Goal: Transaction & Acquisition: Purchase product/service

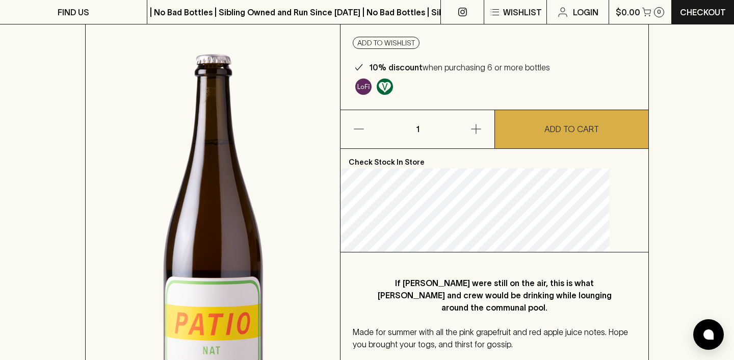
scroll to position [105, 0]
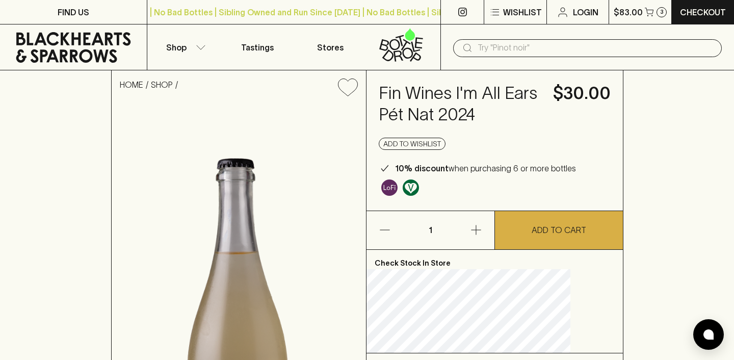
scroll to position [1, 0]
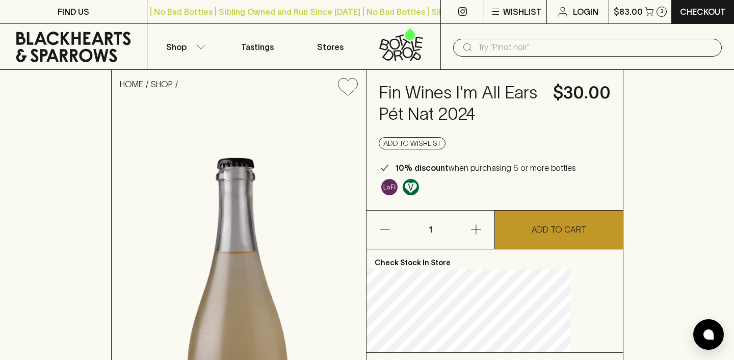
click at [548, 236] on p "ADD TO CART" at bounding box center [559, 229] width 55 height 12
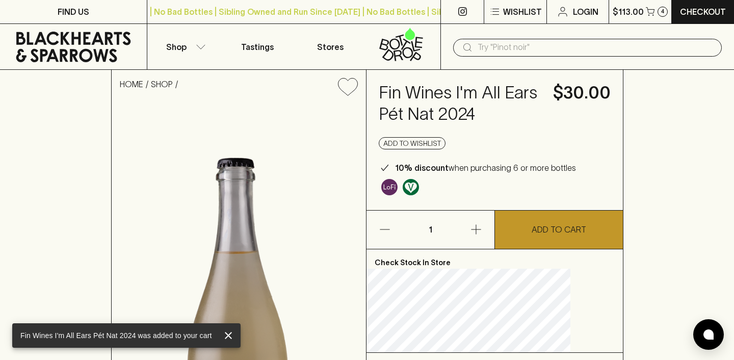
scroll to position [0, 0]
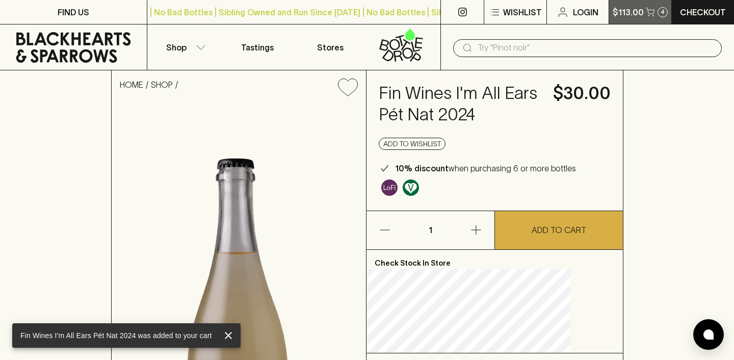
click at [633, 14] on p "$113.00" at bounding box center [628, 12] width 31 height 12
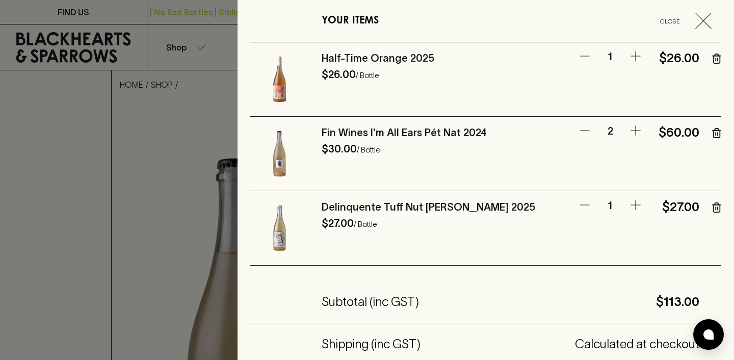
click at [719, 206] on icon "button" at bounding box center [716, 207] width 9 height 10
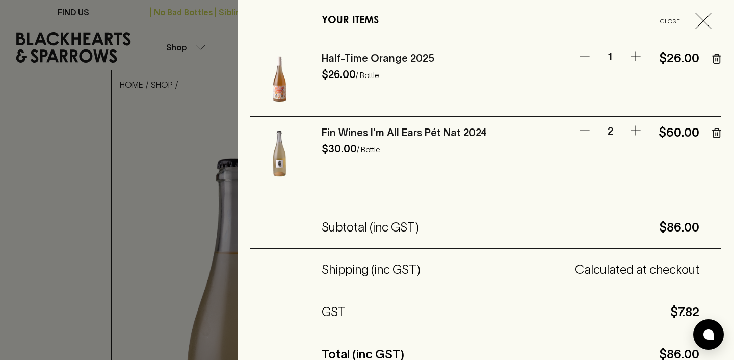
click at [584, 132] on icon "button" at bounding box center [585, 130] width 12 height 12
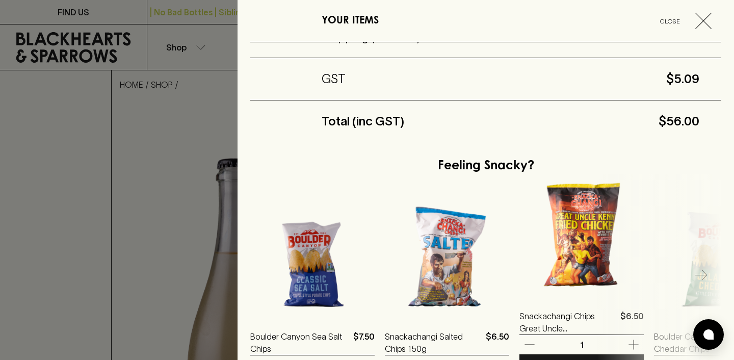
scroll to position [332, 0]
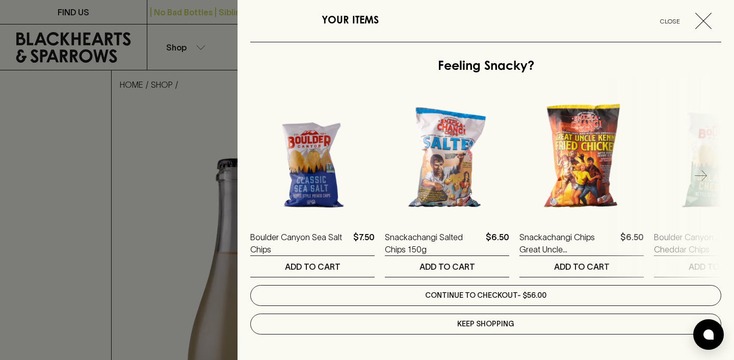
click at [544, 293] on link "Continue to checkout - $56.00" at bounding box center [485, 295] width 471 height 21
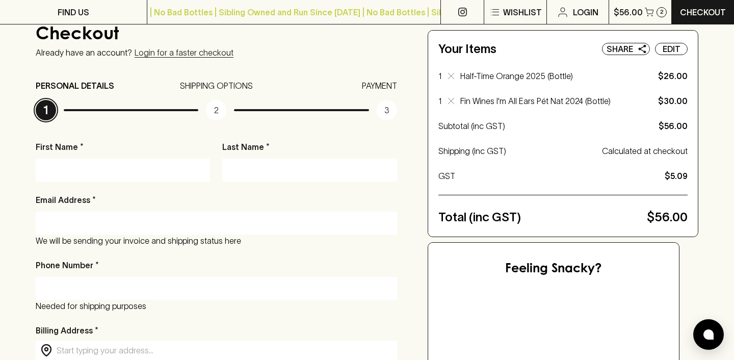
scroll to position [85, 0]
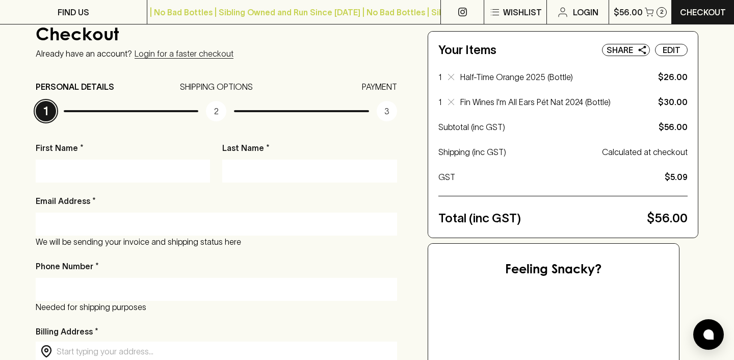
click at [112, 179] on div at bounding box center [123, 171] width 174 height 23
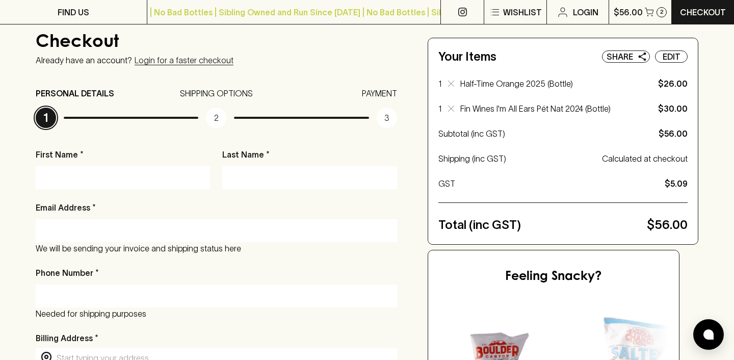
scroll to position [0, 0]
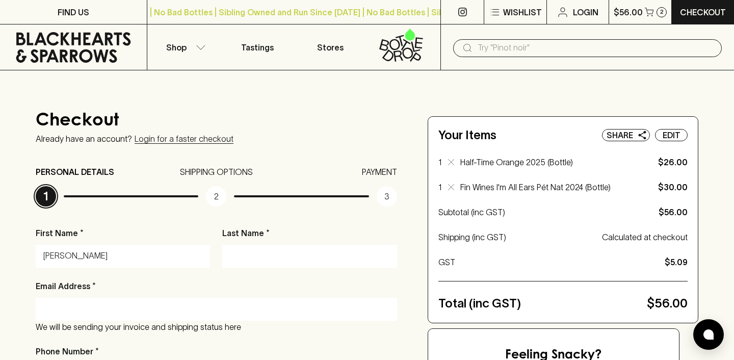
type input "Kate"
type input "Byrne"
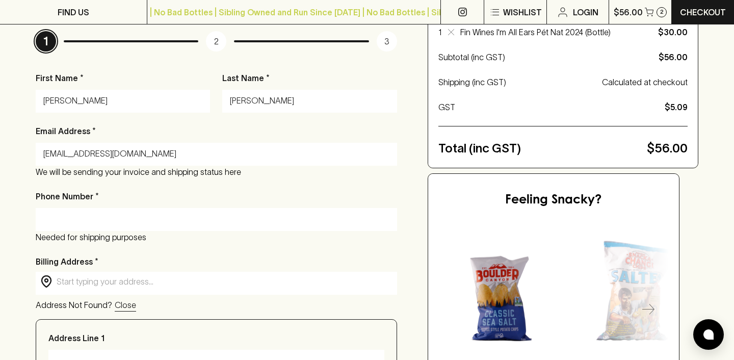
scroll to position [184, 0]
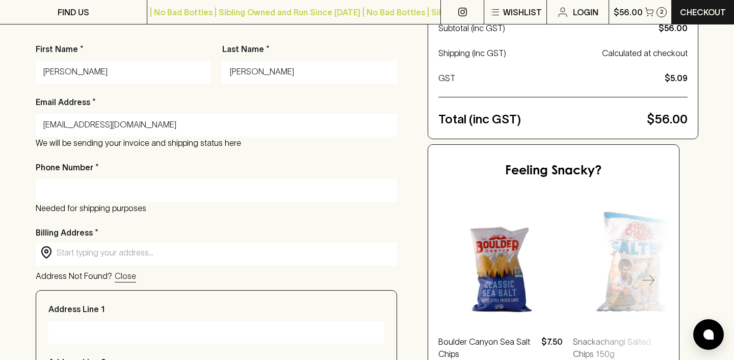
type input "katecbyrne@gmail.com"
click at [127, 188] on input "Phone Number *" at bounding box center [216, 190] width 346 height 16
click at [229, 221] on div "First Name * Kate Last Name * Byrne Email Address * katecbyrne@gmail.com We wil…" at bounding box center [216, 348] width 361 height 610
drag, startPoint x: 108, startPoint y: 186, endPoint x: 21, endPoint y: 185, distance: 86.2
click at [21, 185] on div "Checkout Already have an account? Login for a faster checkout PERSONAL DETAILS …" at bounding box center [367, 289] width 734 height 807
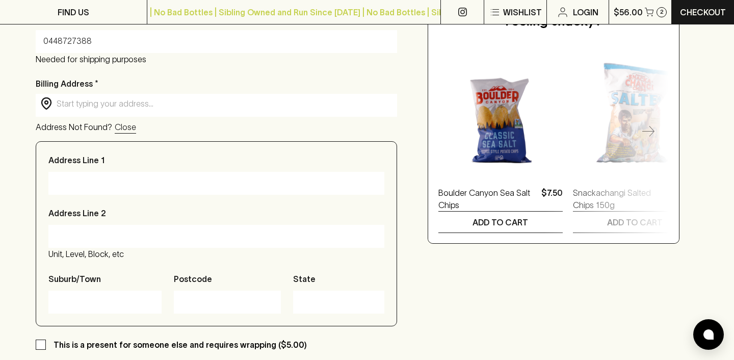
scroll to position [333, 0]
type input "0448727388"
click at [96, 109] on input "text" at bounding box center [225, 103] width 336 height 12
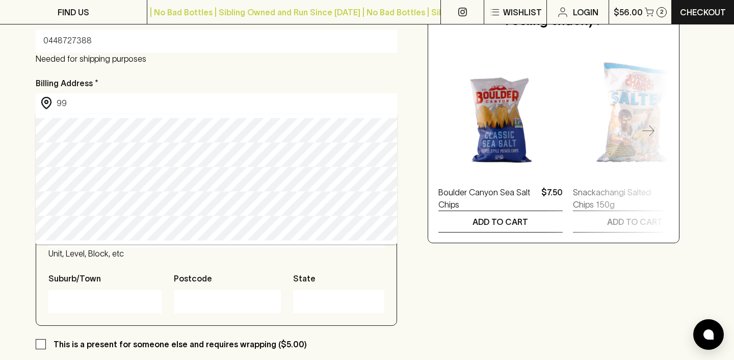
type input "9"
type input "21 Sunderland Road London"
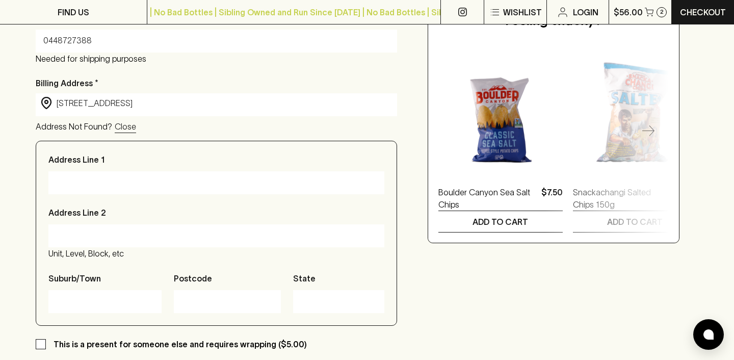
click at [11, 179] on div "Checkout Already have an account? Login for a faster checkout PERSONAL DETAILS …" at bounding box center [367, 140] width 734 height 807
click at [128, 102] on input "21 Sunderland Road London" at bounding box center [225, 103] width 336 height 12
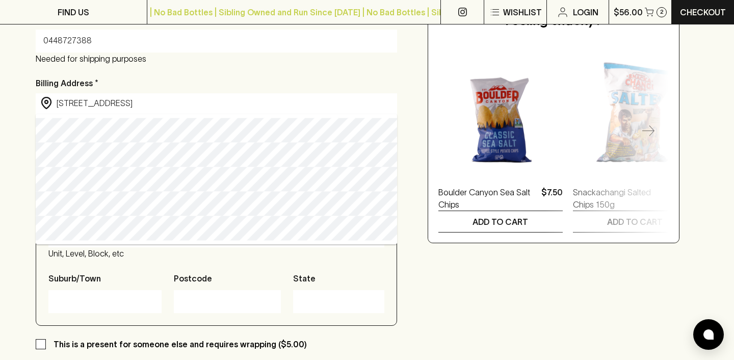
click at [128, 102] on input "21 Sunderland Road London" at bounding box center [225, 103] width 336 height 12
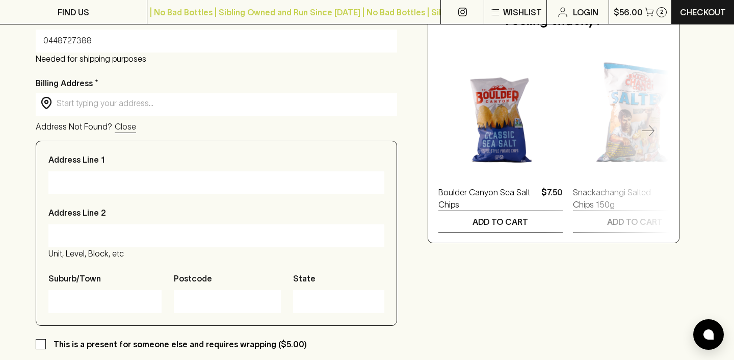
click at [110, 183] on input "Address Line 1" at bounding box center [216, 182] width 321 height 16
type input "21 Sunderland Road"
type input "London"
type input "W54JY"
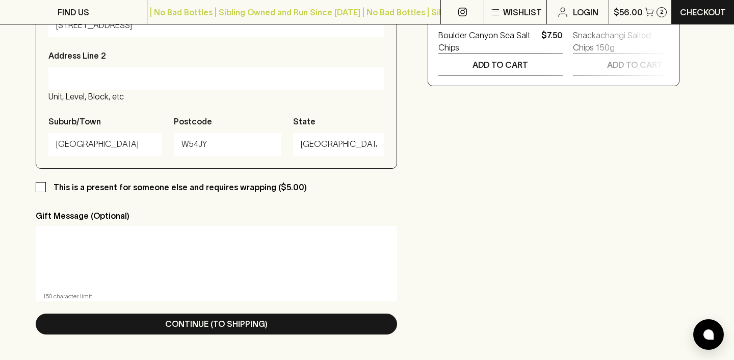
scroll to position [489, 0]
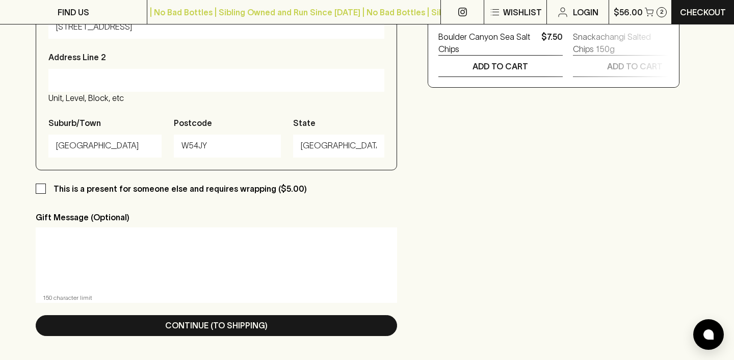
type input "London"
click at [124, 187] on p "This is a present for someone else and requires wrapping ($5.00)" at bounding box center [180, 189] width 253 height 12
click at [46, 187] on input "This is a present for someone else and requires wrapping ($5.00)" at bounding box center [41, 189] width 10 height 10
checkbox input "true"
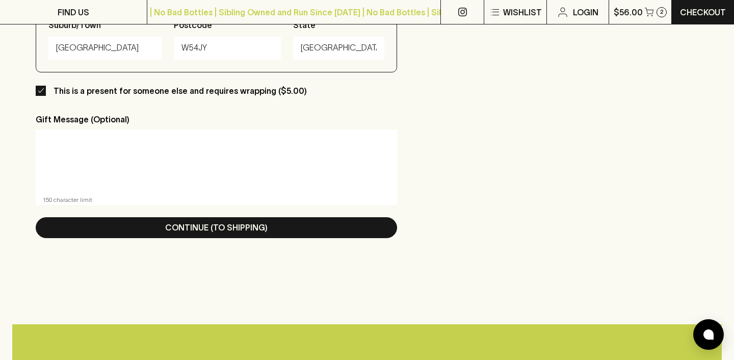
scroll to position [590, 0]
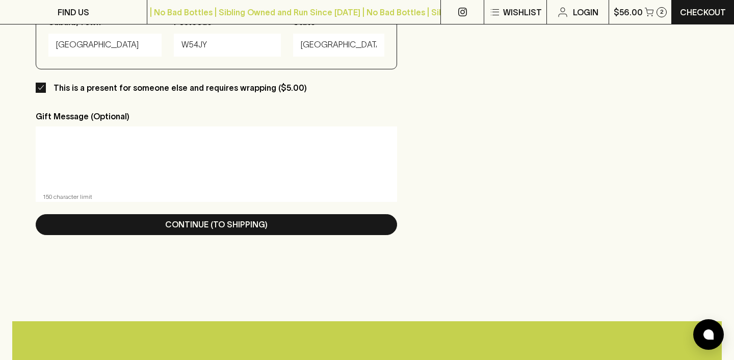
click at [105, 165] on textarea at bounding box center [216, 158] width 347 height 47
click at [113, 145] on textarea "Dear Miyuki! Happy Birthday!" at bounding box center [216, 158] width 347 height 47
click at [149, 164] on textarea "Dearest Miyuki, Happy Birthday!" at bounding box center [216, 158] width 347 height 47
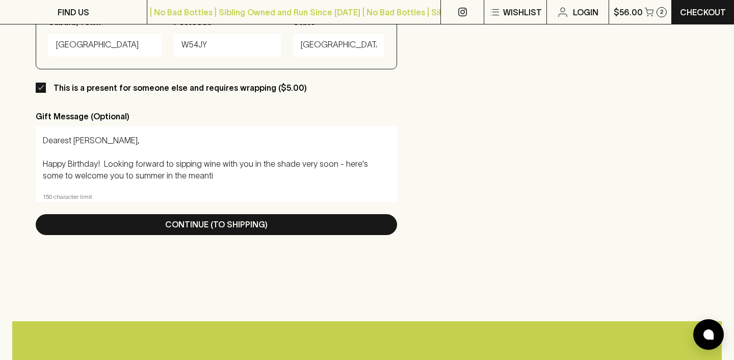
drag, startPoint x: 201, startPoint y: 178, endPoint x: 327, endPoint y: 163, distance: 127.3
click at [327, 163] on textarea "Dearest Miyuki, Happy Birthday! Looking forward to sipping wine with you in the…" at bounding box center [216, 158] width 347 height 47
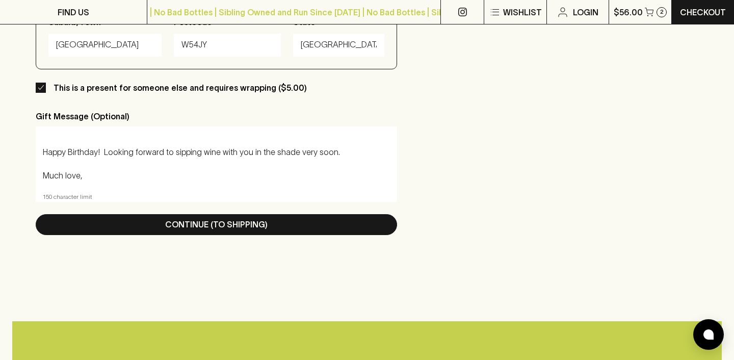
scroll to position [34, 0]
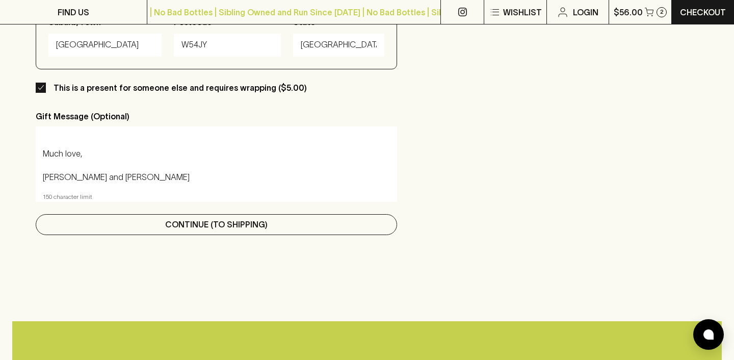
type textarea "Dearest Miyuki, Happy Birthday! Looking forward to sipping wine with you in the…"
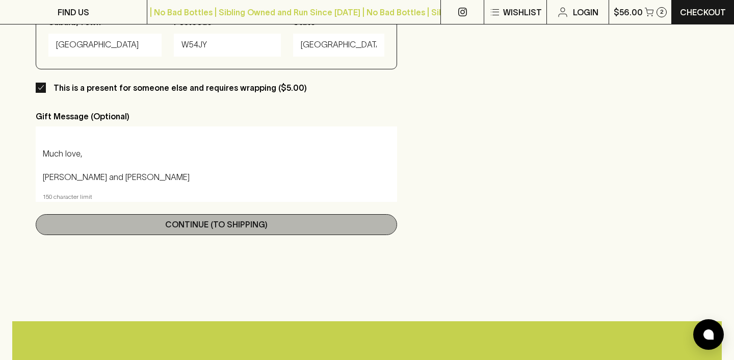
click at [291, 230] on button "Continue (To Shipping)" at bounding box center [216, 224] width 361 height 21
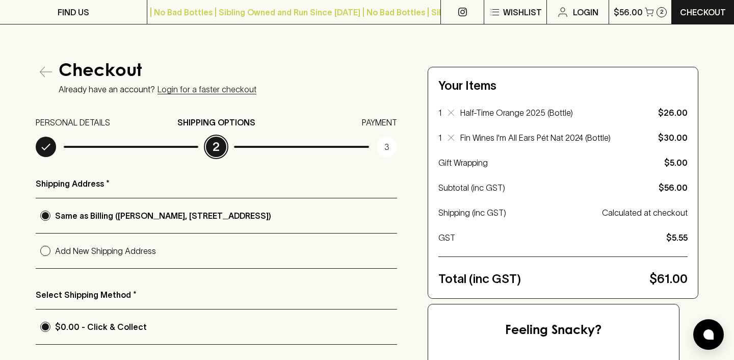
scroll to position [105, 0]
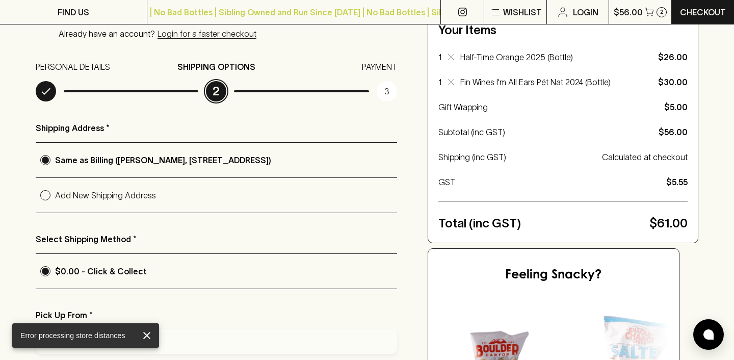
click at [106, 197] on p "Add New Shipping Address" at bounding box center [226, 195] width 342 height 12
click at [55, 197] on input "Add New Shipping Address" at bounding box center [45, 195] width 19 height 19
radio input "true"
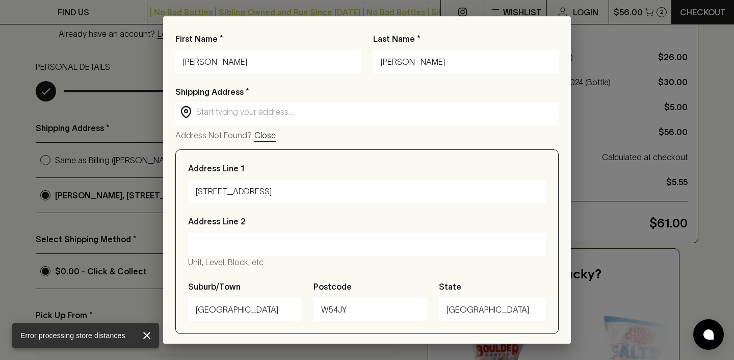
click at [218, 114] on input "text" at bounding box center [375, 112] width 358 height 12
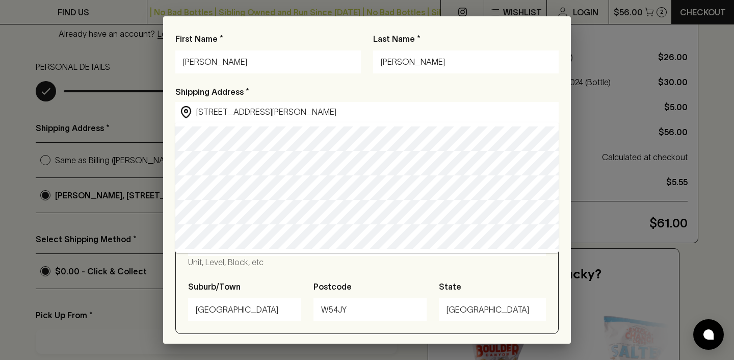
type input "99 Evans Street, Brunswick VIC, Australia"
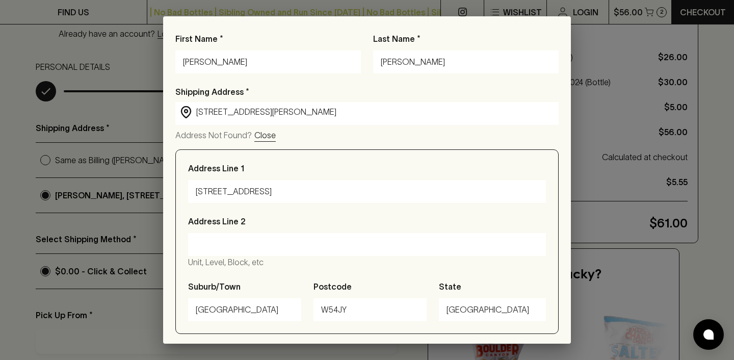
type input "99 Evans Street"
type input "Brunswick"
type input "3056"
type input "Victoria"
type input "99 Evans Street, Brunswick VIC, Australia"
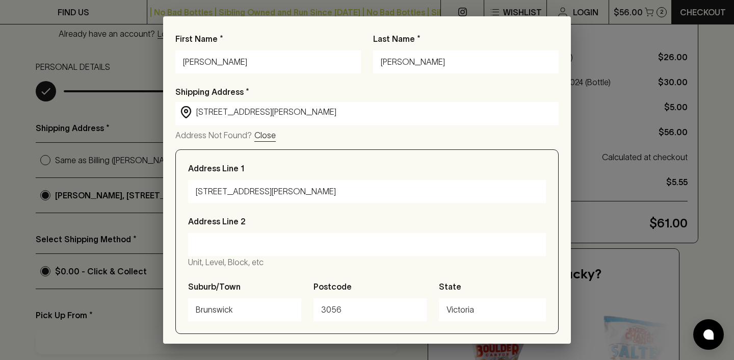
drag, startPoint x: 227, startPoint y: 60, endPoint x: 75, endPoint y: 59, distance: 151.9
click at [75, 59] on div "First Name * Kate Last Name * Byrne Shipping Address * ​ 99 Evans Street, Bruns…" at bounding box center [367, 180] width 734 height 360
type input "Miyuki"
type input "Jokiranta"
click at [379, 304] on input "3056" at bounding box center [370, 310] width 98 height 16
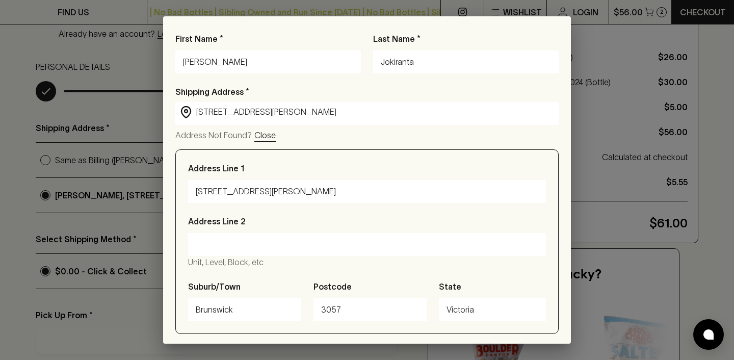
scroll to position [34, 0]
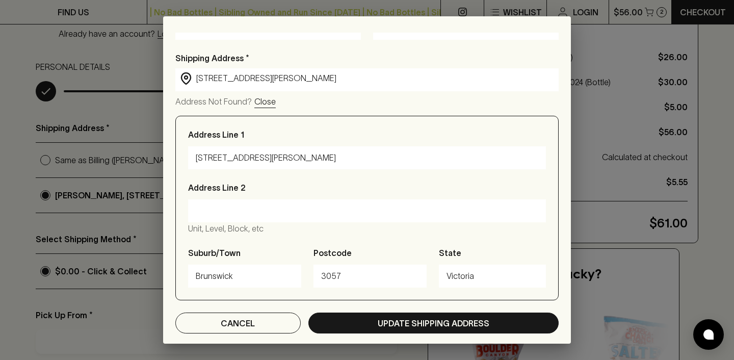
type input "3057"
click at [250, 268] on input "Brunswick" at bounding box center [245, 276] width 98 height 16
click at [248, 274] on input "Brunswick" at bounding box center [245, 276] width 98 height 16
type input "Brunswick East"
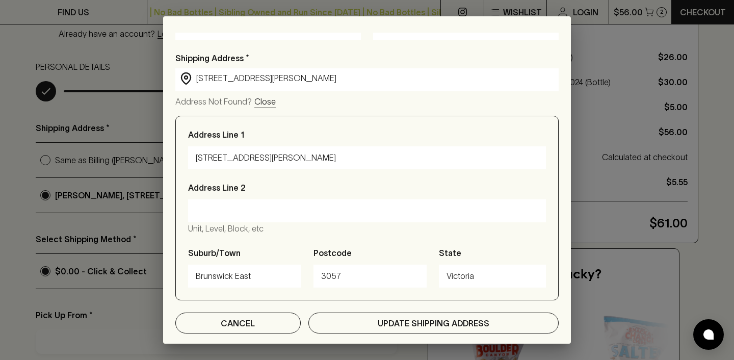
click at [376, 314] on div "Shipping Address * ​ 99 Evans Street, Brunswick VIC, Australia ​ Address Not Fo…" at bounding box center [366, 192] width 383 height 281
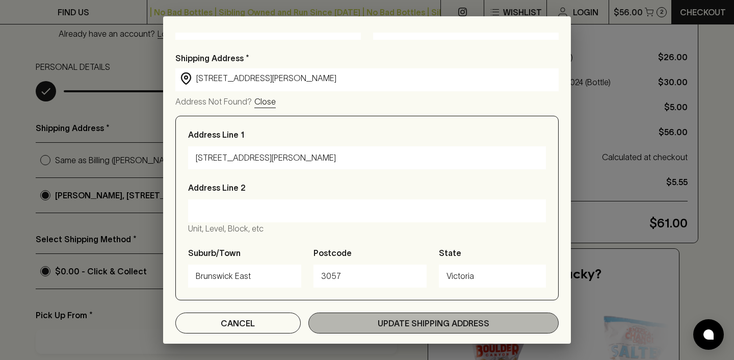
click at [376, 318] on button "Update Shipping Address" at bounding box center [433, 322] width 250 height 21
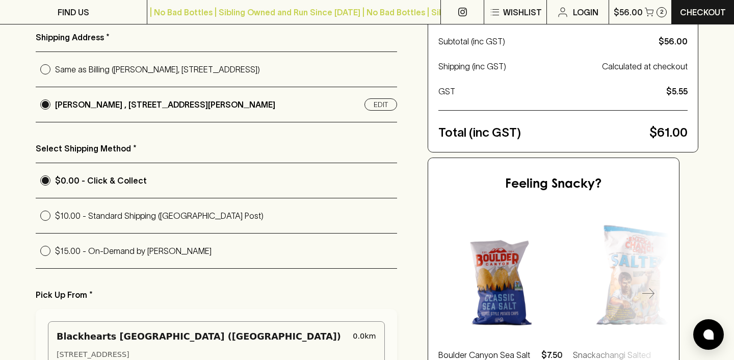
scroll to position [195, 0]
click at [201, 249] on p "$15.00 - On-Demand by Uber" at bounding box center [226, 251] width 342 height 12
click at [55, 249] on input "$15.00 - On-Demand by Uber" at bounding box center [45, 251] width 19 height 19
radio input "true"
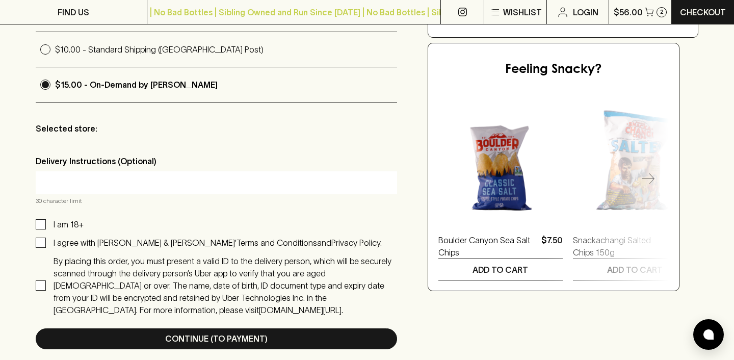
scroll to position [361, 0]
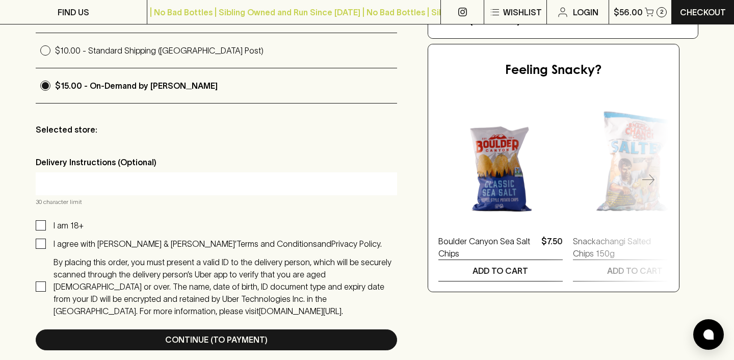
click at [38, 226] on input "I am 18+" at bounding box center [41, 225] width 10 height 10
checkbox input "true"
click at [42, 244] on input "I agree with Blackhearts & Sparrows’ Terms and Conditions and Privacy Policy." at bounding box center [41, 244] width 10 height 10
checkbox input "true"
click at [36, 281] on input "By placing this order, you must present a valid ID to the delivery person, whic…" at bounding box center [41, 286] width 10 height 10
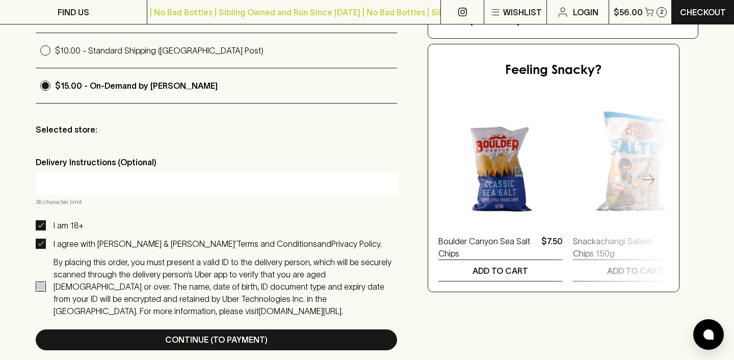
checkbox input "true"
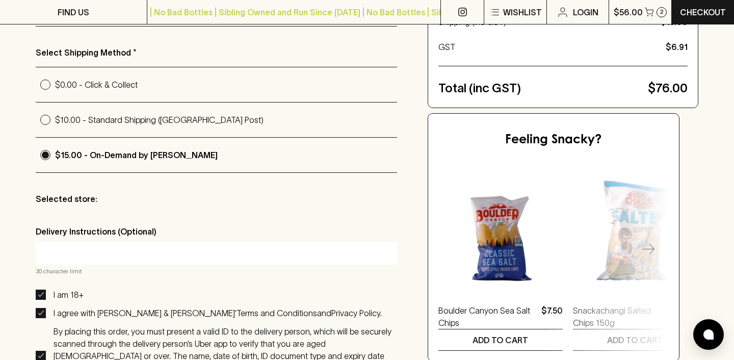
scroll to position [289, 0]
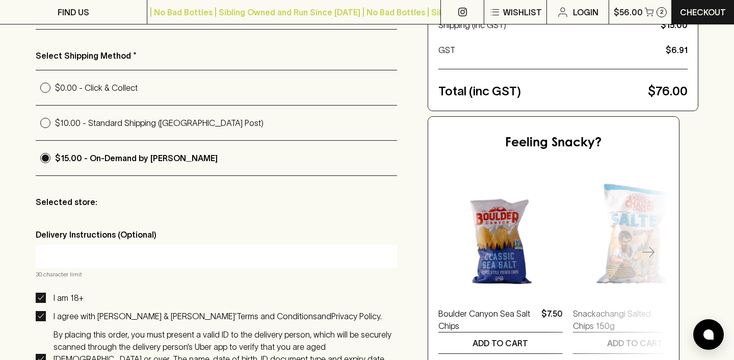
click at [125, 80] on label "$0.00 - Click & Collect" at bounding box center [216, 87] width 361 height 35
click at [55, 80] on input "$0.00 - Click & Collect" at bounding box center [45, 87] width 19 height 19
radio input "true"
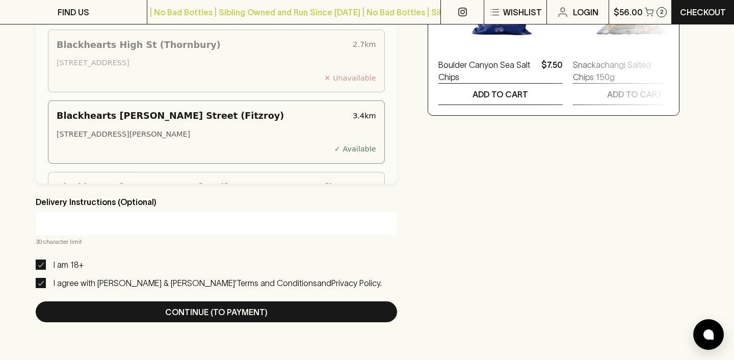
scroll to position [539, 0]
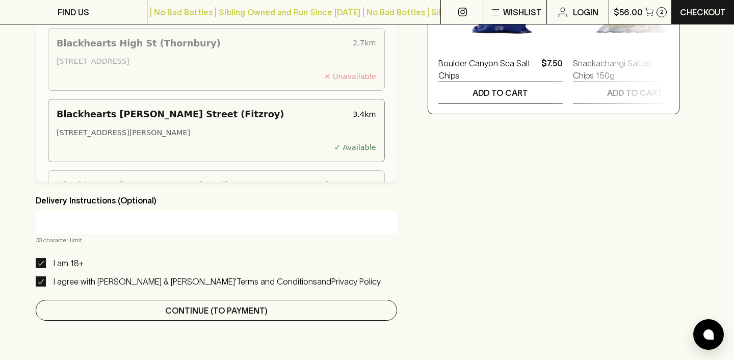
click at [240, 308] on p "Continue (To Payment)" at bounding box center [216, 310] width 102 height 12
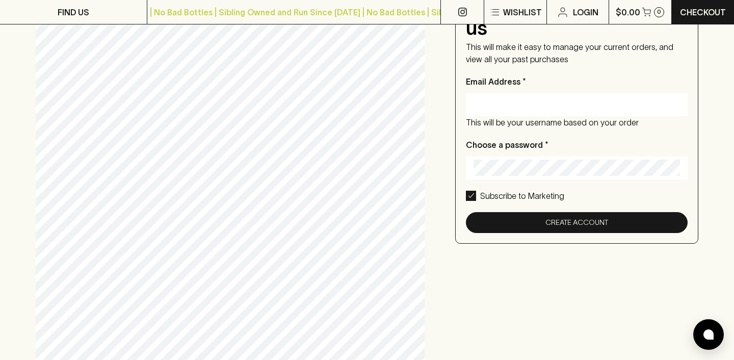
scroll to position [0, 0]
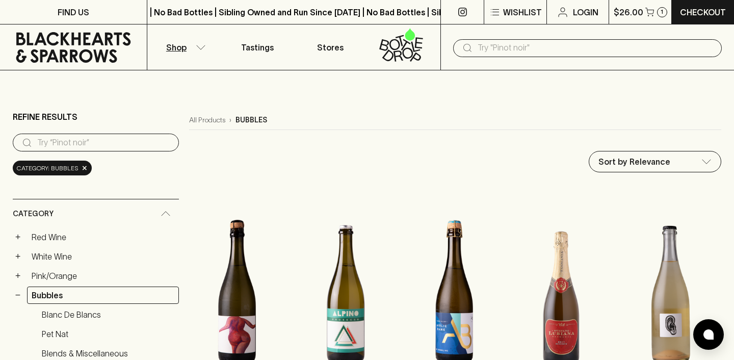
scroll to position [1709, 0]
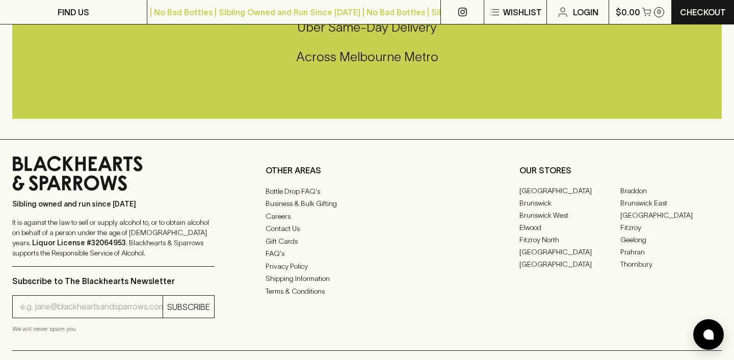
scroll to position [2462, 0]
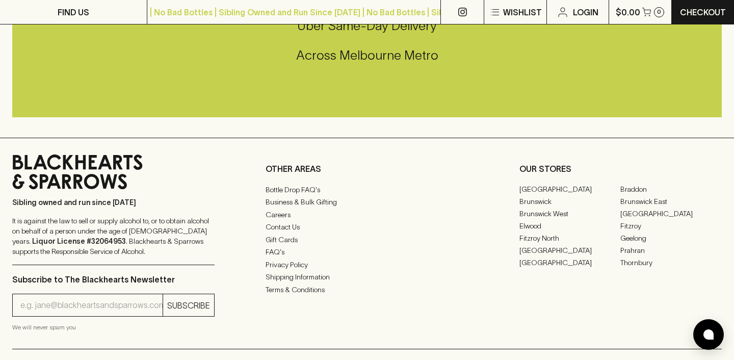
click at [296, 223] on div "Bottle Drop FAQ's Business & Bulk Gifting Careers Contact Us Gift Cards FAQ's P…" at bounding box center [367, 239] width 202 height 113
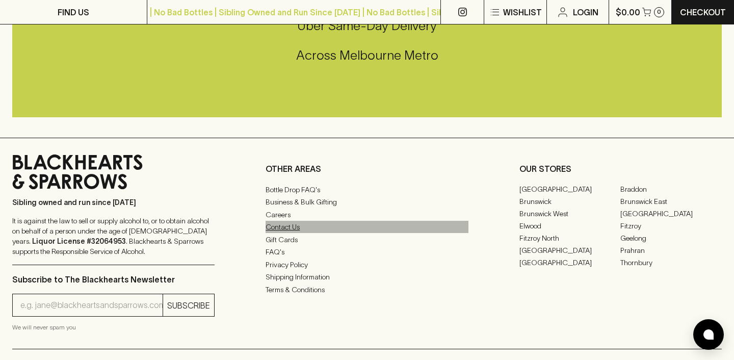
click at [295, 230] on link "Contact Us" at bounding box center [367, 227] width 202 height 12
